Goal: Share content

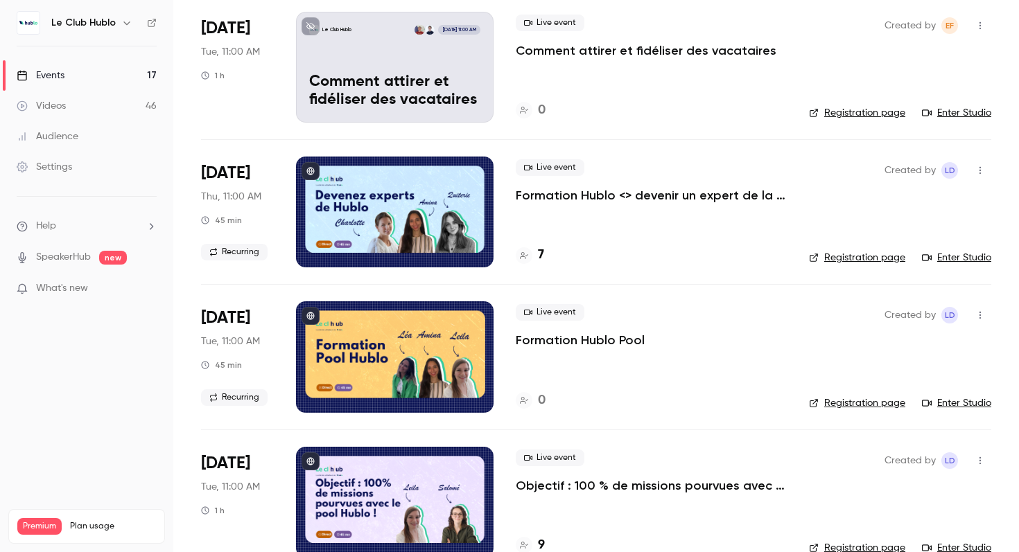
scroll to position [835, 0]
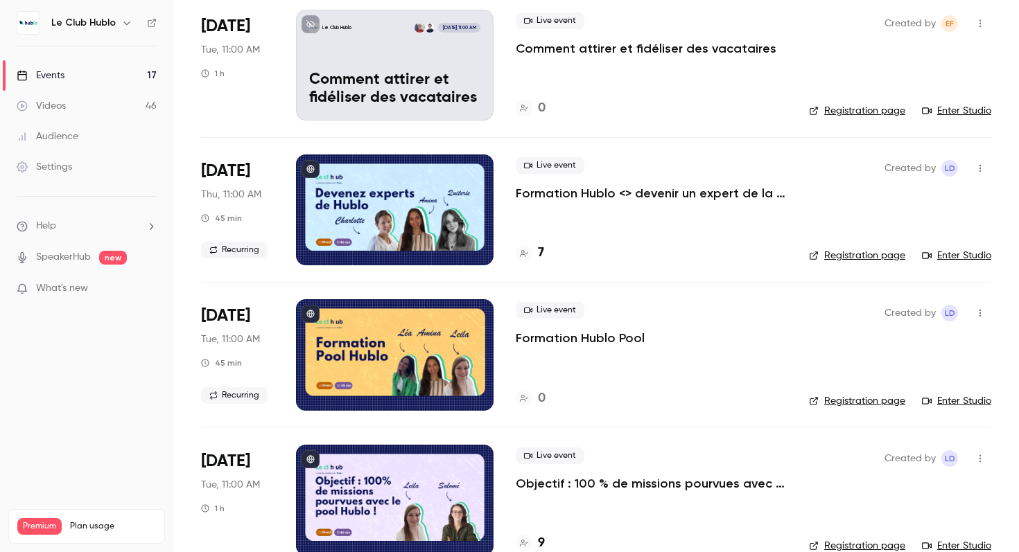
click at [984, 166] on icon "button" at bounding box center [979, 169] width 11 height 10
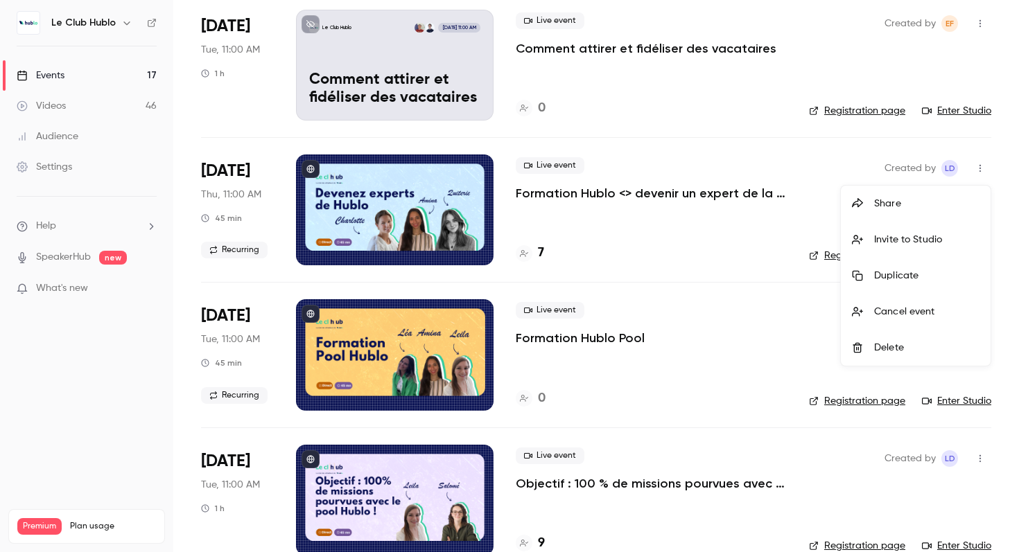
click at [890, 206] on div "Share" at bounding box center [926, 204] width 105 height 14
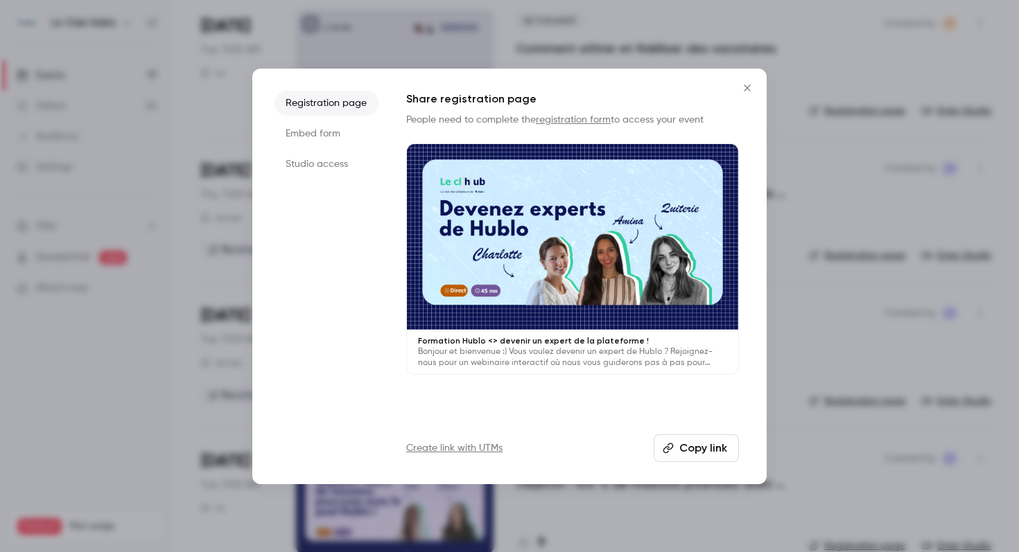
click at [703, 450] on button "Copy link" at bounding box center [695, 448] width 85 height 28
click at [811, 328] on div at bounding box center [509, 276] width 1019 height 552
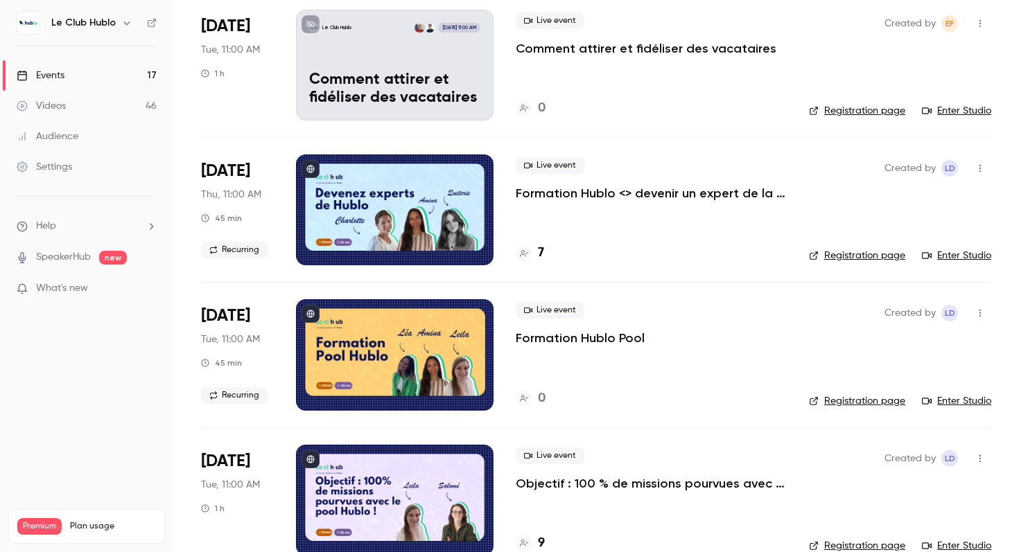
click at [313, 143] on li "[DATE] Thu, 11:00 AM 45 min Recurring Live event Formation Hublo <> devenir un …" at bounding box center [596, 209] width 790 height 145
